Goal: Task Accomplishment & Management: Manage account settings

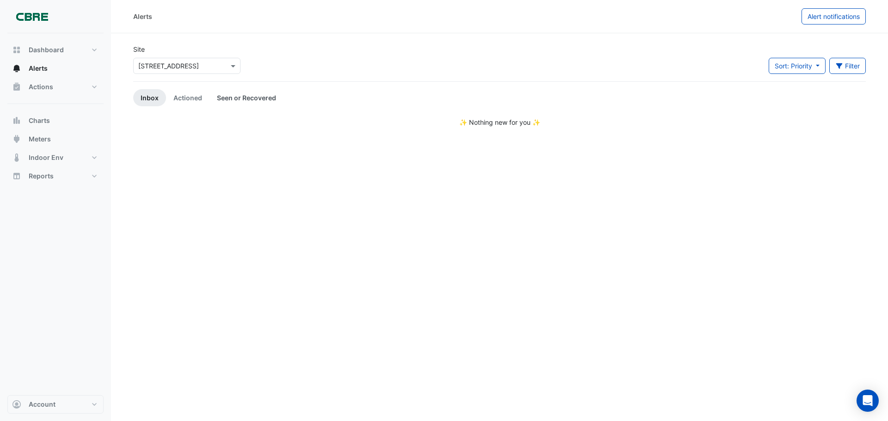
click at [240, 97] on link "Seen or Recovered" at bounding box center [246, 97] width 74 height 17
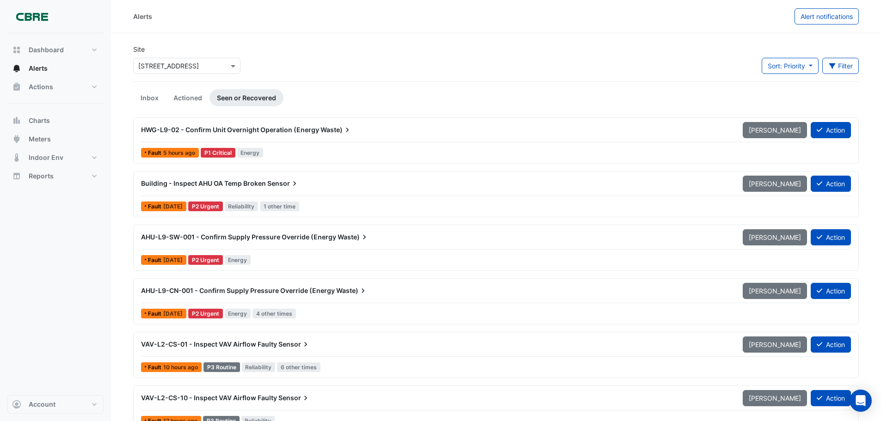
click at [276, 126] on span "HWG-L9-02 - Confirm Unit Overnight Operation (Energy" at bounding box center [230, 130] width 178 height 8
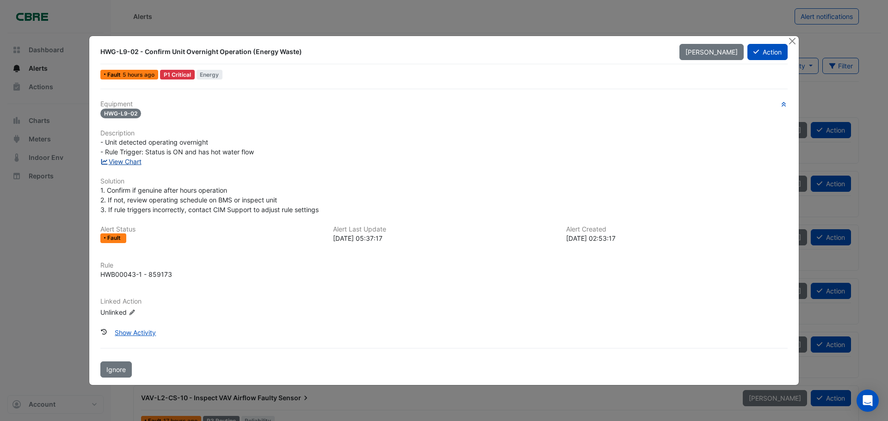
click at [125, 163] on link "View Chart" at bounding box center [120, 162] width 41 height 8
click at [790, 39] on button "Close" at bounding box center [792, 41] width 10 height 10
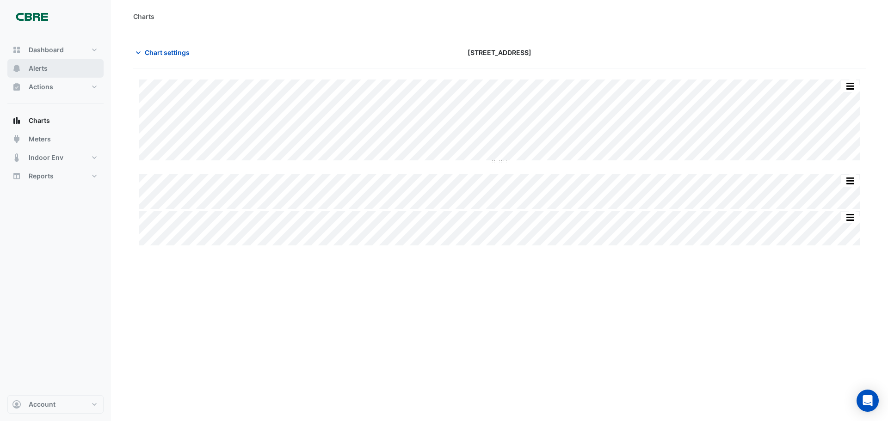
click at [38, 70] on span "Alerts" at bounding box center [38, 68] width 19 height 9
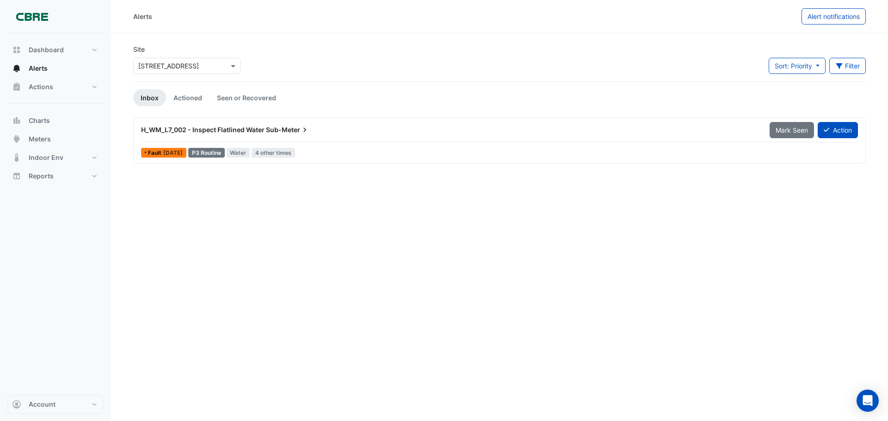
drag, startPoint x: 786, startPoint y: 129, endPoint x: 745, endPoint y: 124, distance: 41.4
click at [774, 129] on button "Mark Seen" at bounding box center [791, 130] width 44 height 16
